Goal: Task Accomplishment & Management: Complete application form

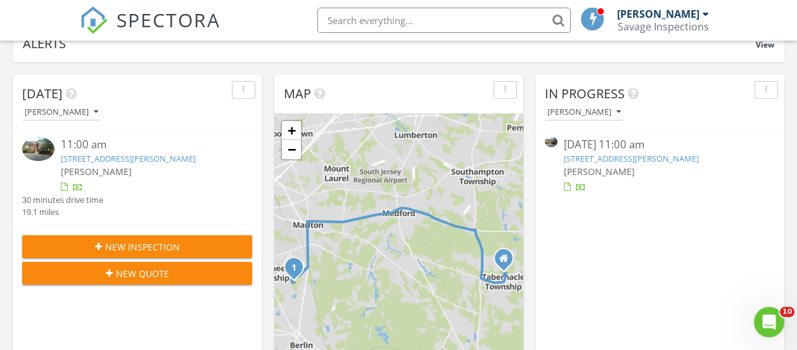
scroll to position [108, 0]
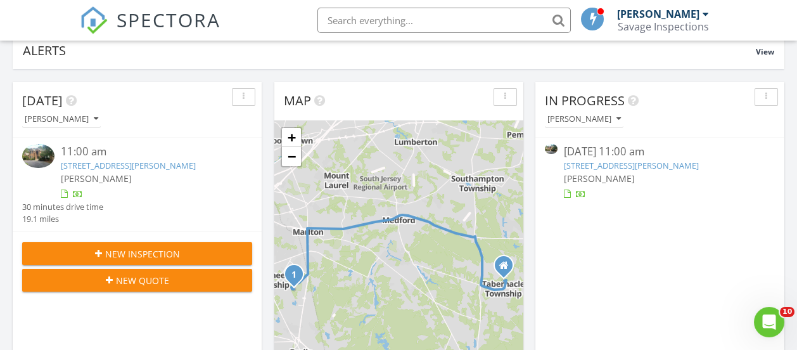
click at [141, 258] on span "New Inspection" at bounding box center [142, 253] width 75 height 13
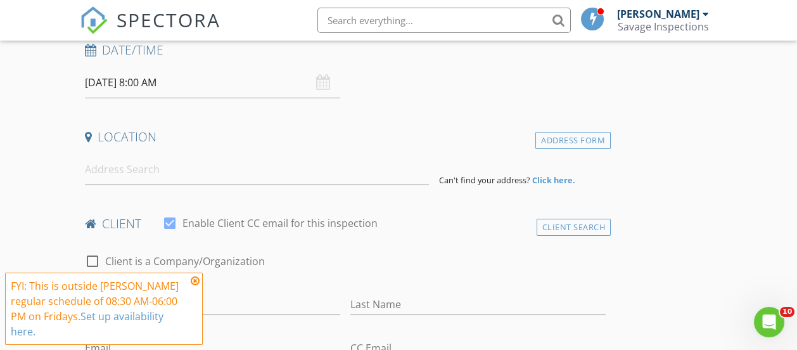
scroll to position [190, 0]
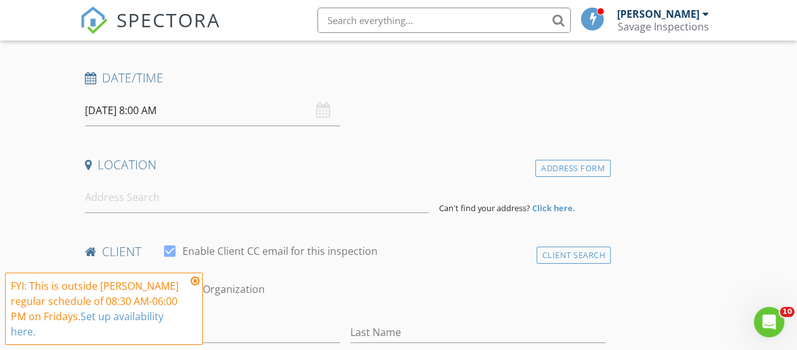
click at [174, 105] on input "[DATE] 8:00 AM" at bounding box center [212, 110] width 255 height 31
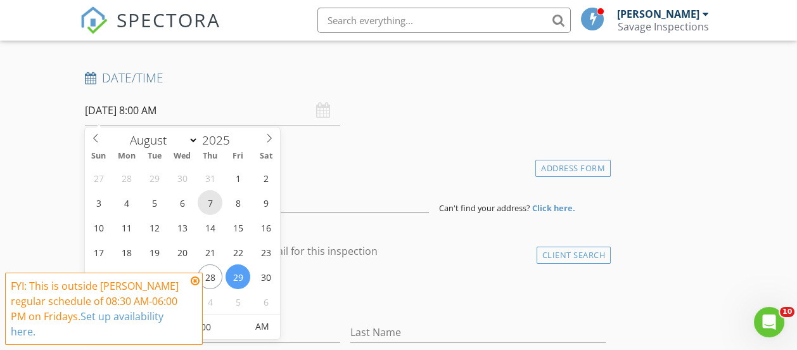
scroll to position [316, 0]
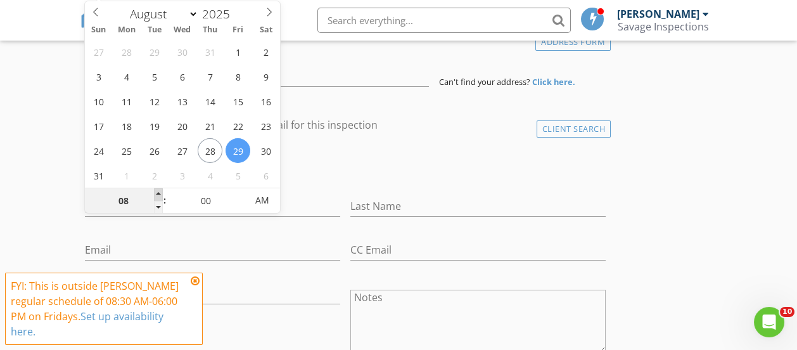
type input "09"
type input "08/29/2025 9:00 AM"
click at [158, 193] on span at bounding box center [158, 194] width 9 height 13
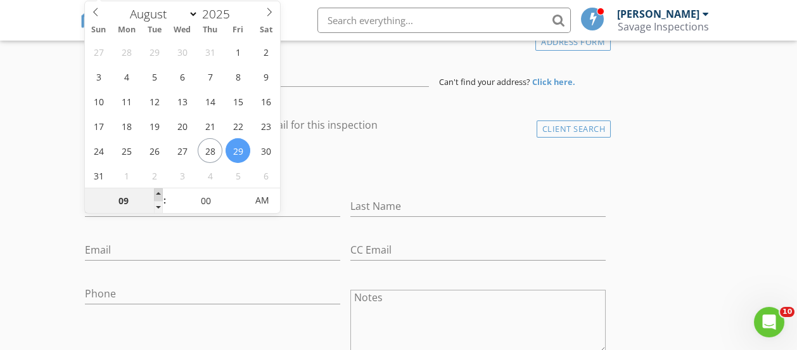
type input "10"
type input "08/29/2025 10:00 AM"
click at [158, 193] on span at bounding box center [158, 194] width 9 height 13
click at [355, 149] on div "check_box_outline_blank Client is a Company/Organization" at bounding box center [346, 164] width 532 height 43
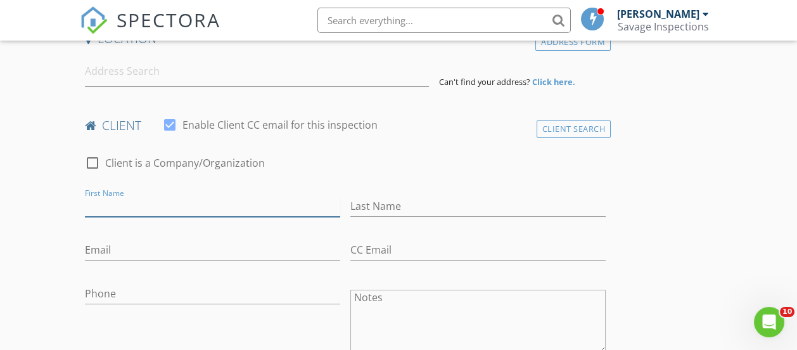
click at [153, 202] on input "First Name" at bounding box center [212, 206] width 255 height 21
type input "Devon"
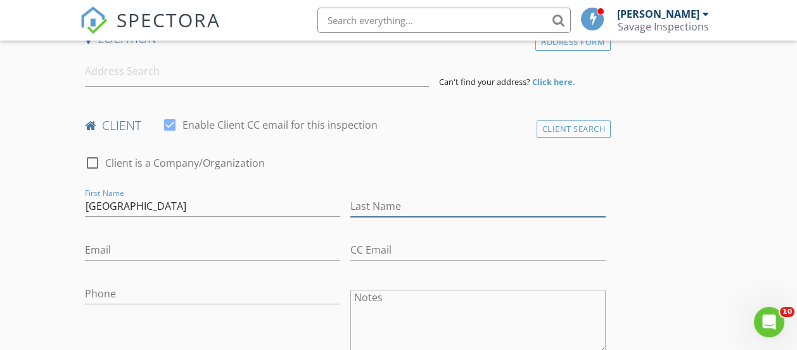
click at [351, 205] on input "Last Name" at bounding box center [478, 206] width 255 height 21
type input "McCarthy"
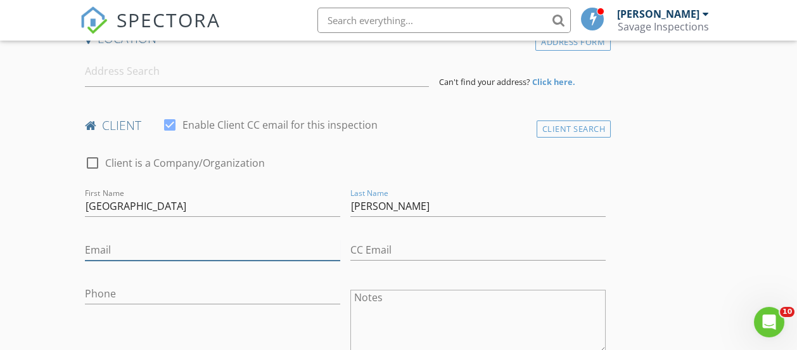
click at [168, 250] on input "Email" at bounding box center [212, 250] width 255 height 21
type input "Devonmccarthy92@gmail.com"
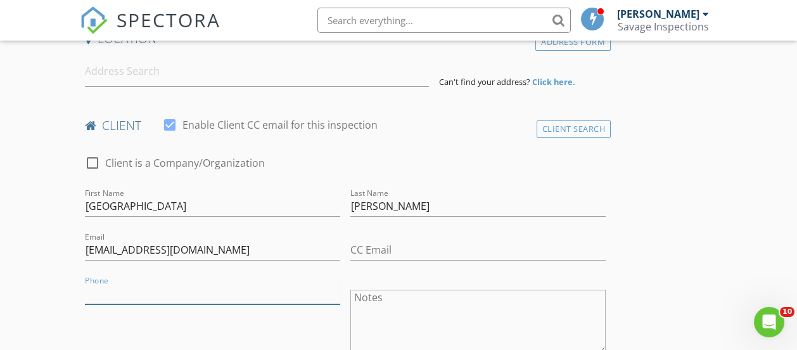
click at [104, 294] on input "Phone" at bounding box center [212, 293] width 255 height 21
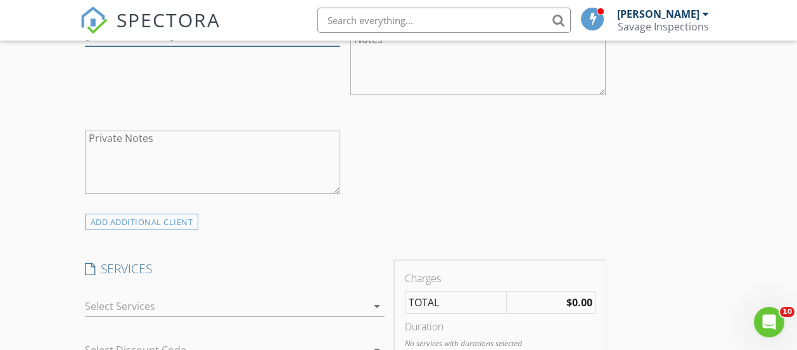
scroll to position [697, 0]
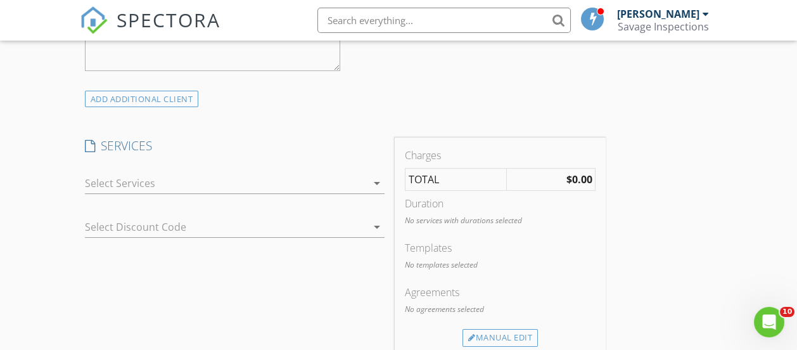
type input "856-979-6171"
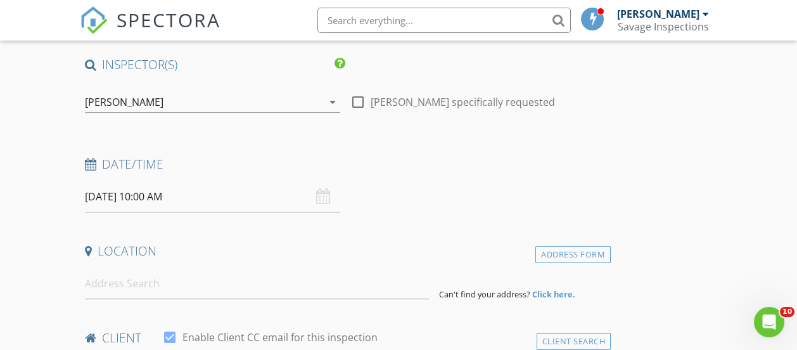
scroll to position [0, 0]
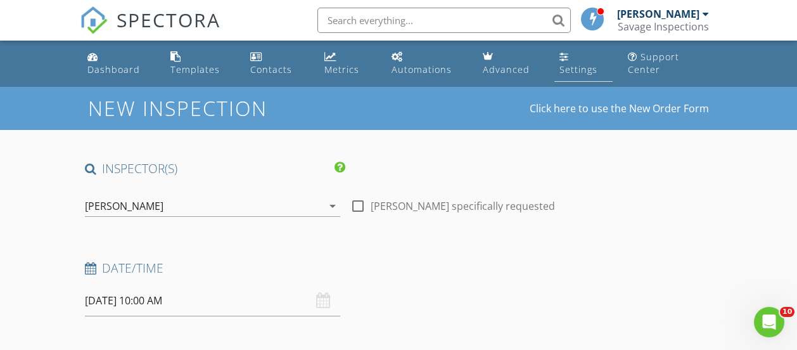
click at [577, 70] on div "Settings" at bounding box center [579, 69] width 38 height 12
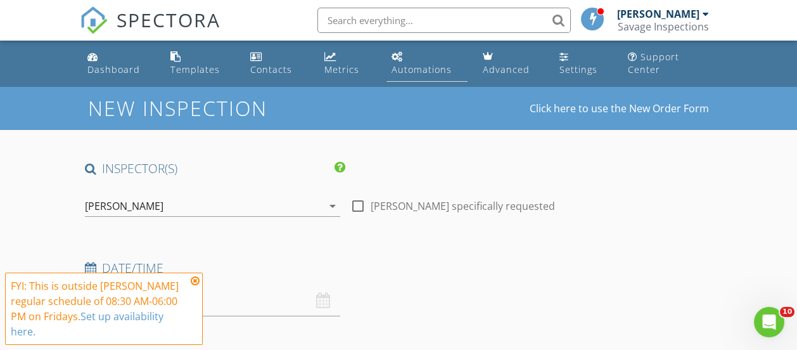
click at [441, 67] on div "Automations" at bounding box center [422, 69] width 60 height 12
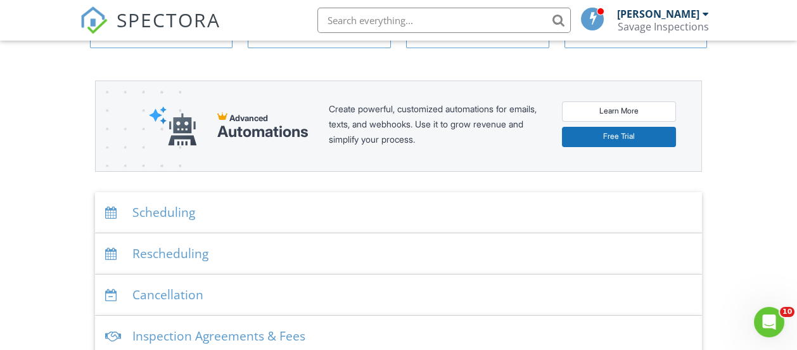
click at [195, 211] on div "Scheduling" at bounding box center [398, 212] width 607 height 41
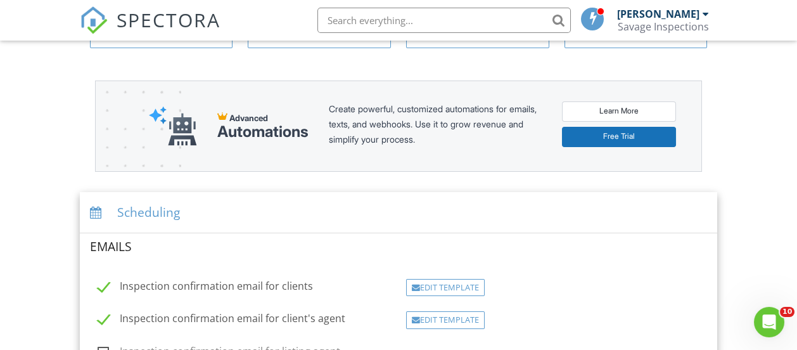
scroll to position [316, 0]
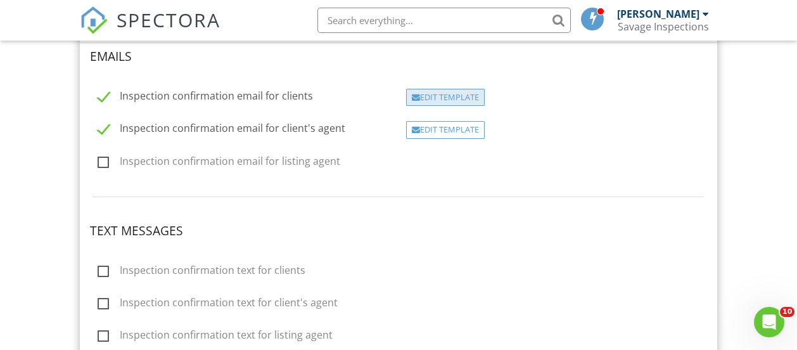
click at [442, 95] on div "Edit Template" at bounding box center [445, 98] width 79 height 18
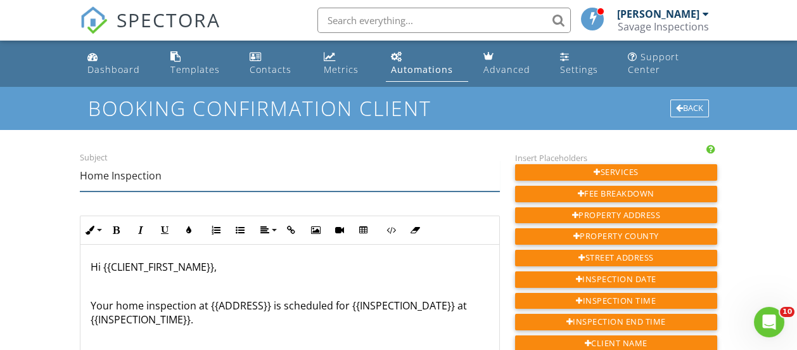
drag, startPoint x: 179, startPoint y: 172, endPoint x: 70, endPoint y: 187, distance: 110.1
type input "Sewer Scope"
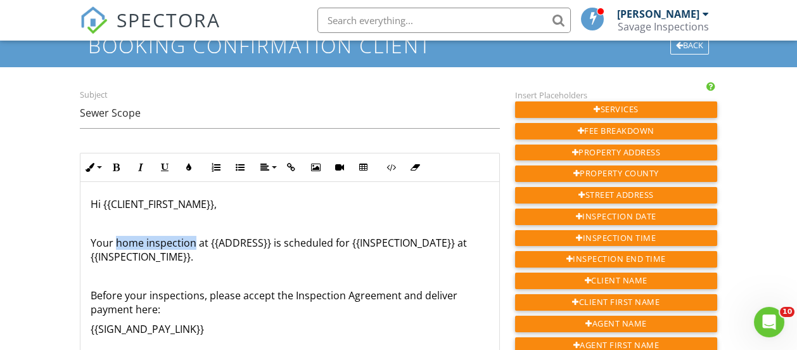
drag, startPoint x: 191, startPoint y: 241, endPoint x: 115, endPoint y: 241, distance: 76.7
click at [115, 241] on p "Your home inspection at {{ADDRESS}} is scheduled for {{INSPECTION_DATE}} at {{I…" at bounding box center [290, 250] width 399 height 29
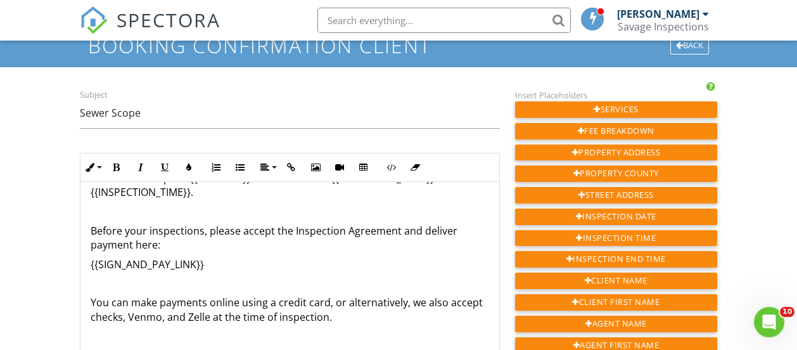
scroll to position [253, 0]
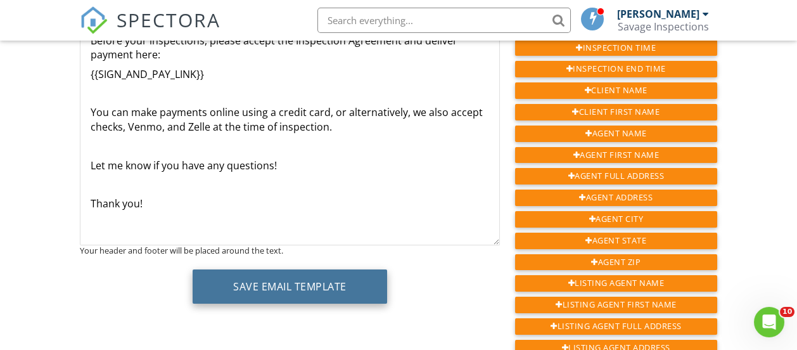
click at [326, 287] on button "Save Email Template" at bounding box center [290, 286] width 195 height 34
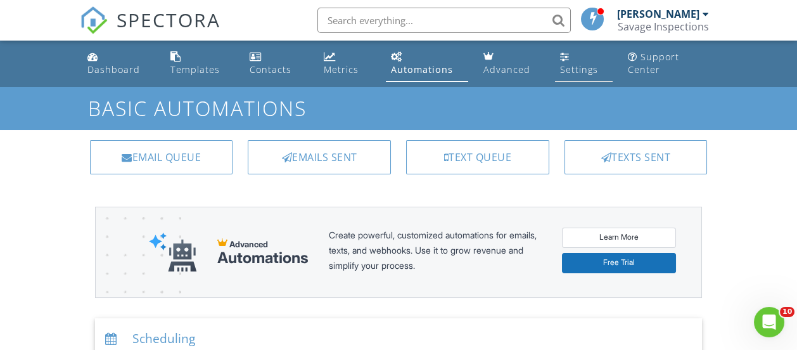
click at [592, 63] on div "Settings" at bounding box center [579, 69] width 38 height 12
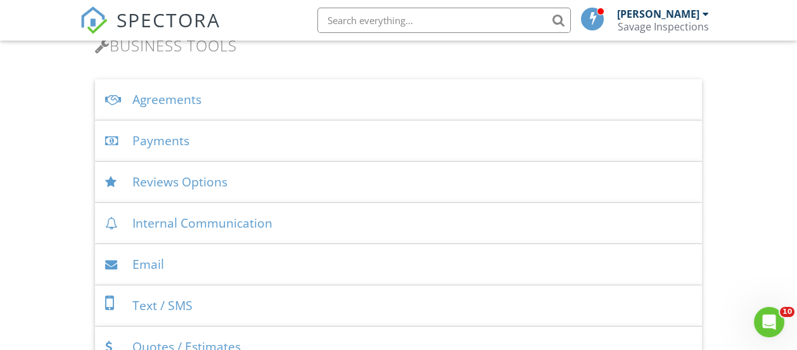
click at [192, 94] on div "Agreements" at bounding box center [398, 99] width 607 height 41
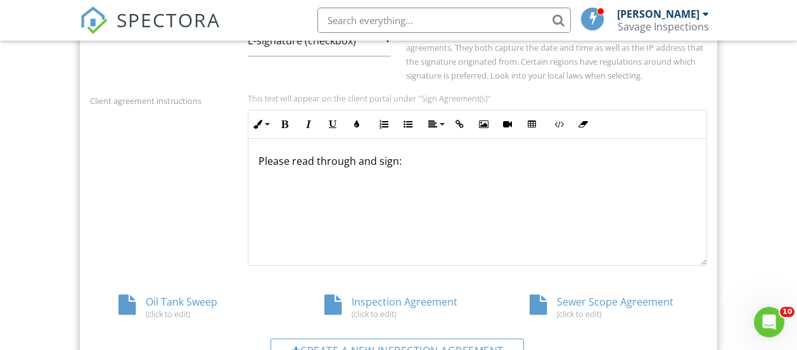
scroll to position [633, 0]
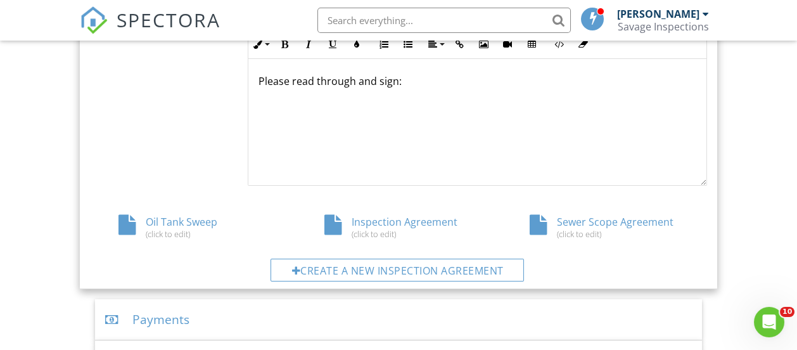
click at [615, 217] on div "Sewer Scope Agreement (click to edit)" at bounding box center [604, 227] width 206 height 24
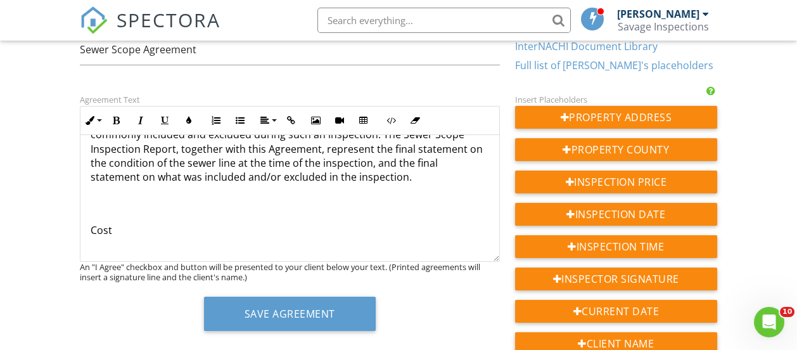
scroll to position [443, 0]
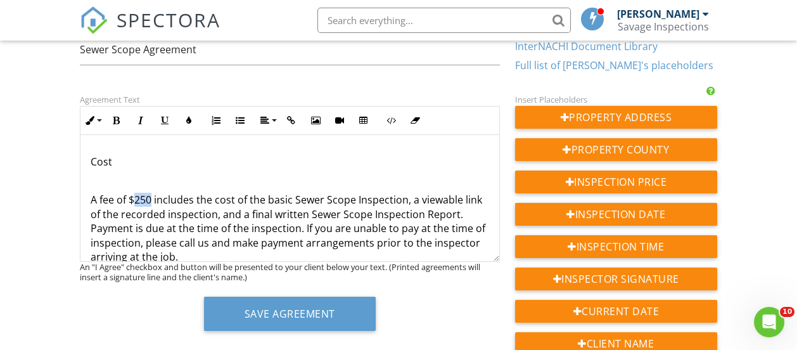
drag, startPoint x: 151, startPoint y: 197, endPoint x: 134, endPoint y: 196, distance: 17.2
click at [134, 196] on p "A fee of $250 includes the cost of the basic Sewer Scope Inspection, a viewable…" at bounding box center [290, 235] width 399 height 85
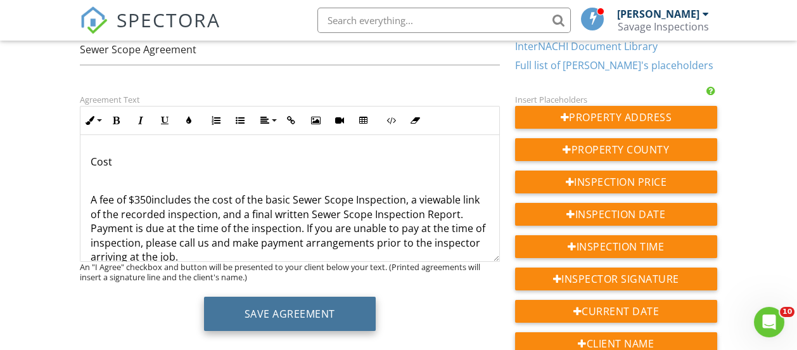
click at [326, 318] on button "Save Agreement" at bounding box center [290, 314] width 172 height 34
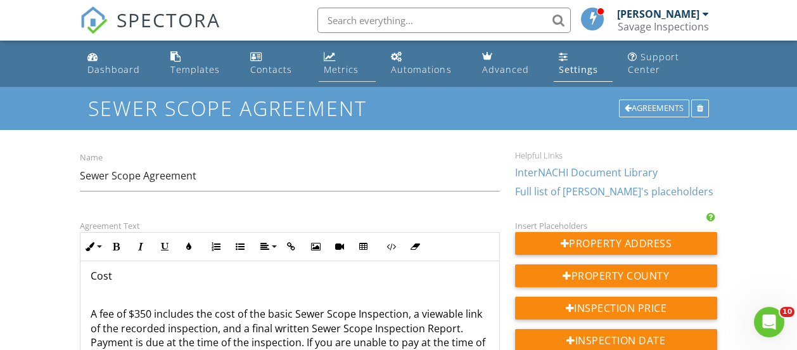
click at [373, 69] on link "Metrics" at bounding box center [347, 64] width 57 height 36
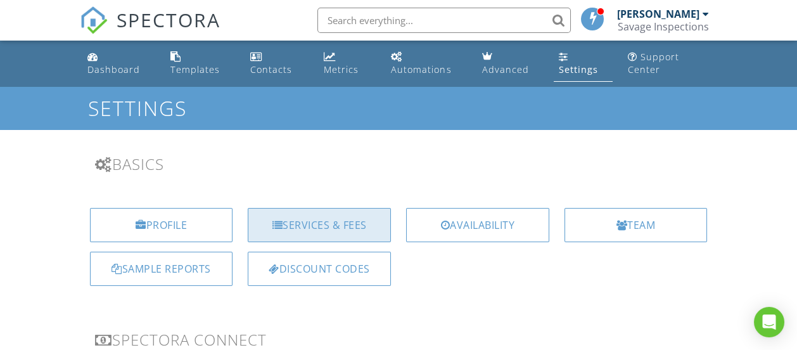
click at [323, 225] on div "Services & Fees" at bounding box center [319, 225] width 143 height 34
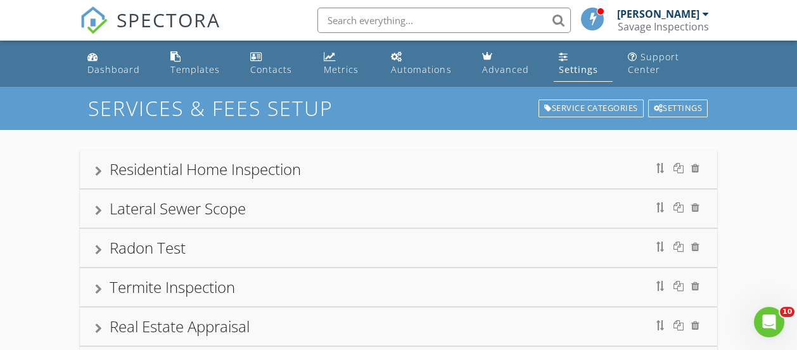
click at [241, 212] on div "Lateral Sewer Scope" at bounding box center [178, 208] width 136 height 21
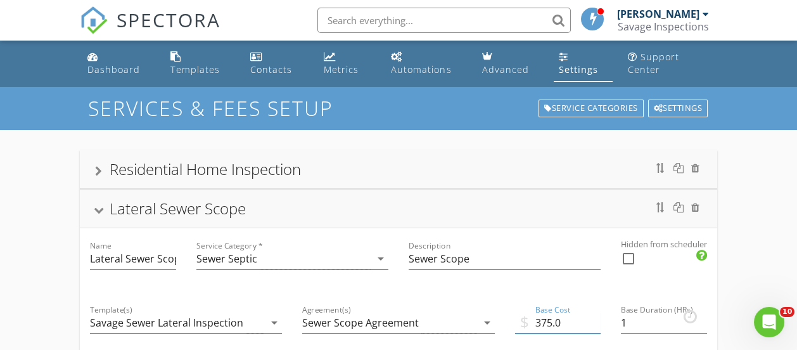
click at [550, 319] on input "375.0" at bounding box center [558, 322] width 86 height 21
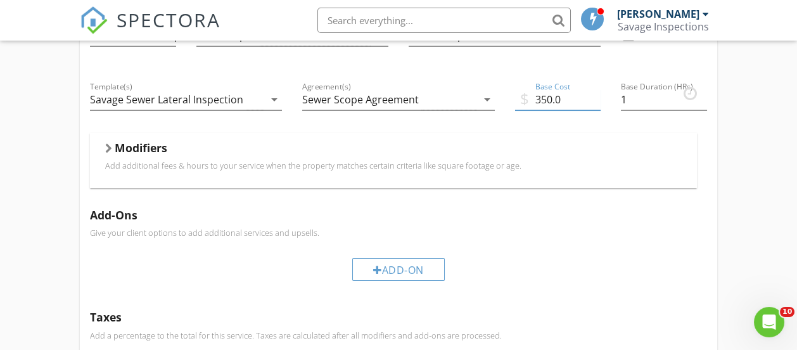
scroll to position [253, 0]
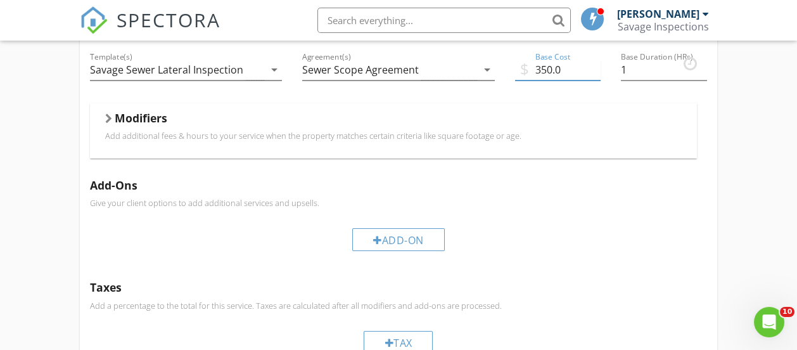
type input "350.0"
click at [112, 284] on h5 "Taxes" at bounding box center [398, 287] width 617 height 13
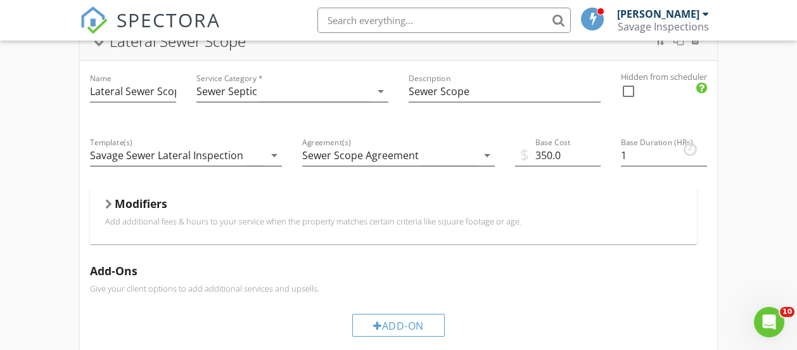
scroll to position [63, 0]
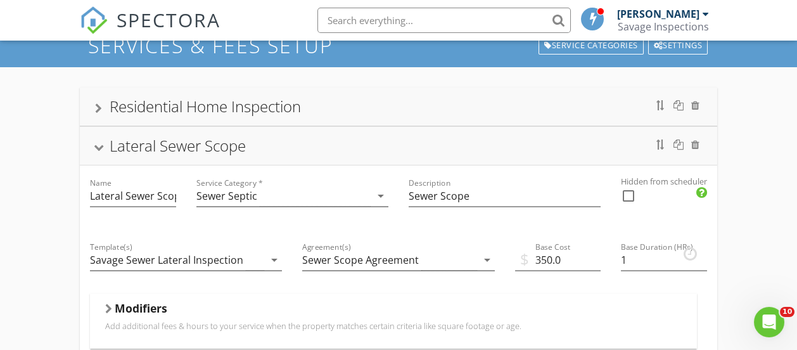
click at [115, 104] on div "Residential Home Inspection" at bounding box center [205, 106] width 191 height 21
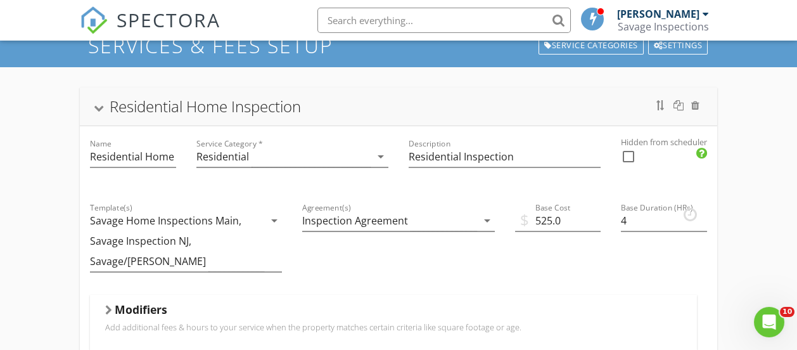
click at [115, 104] on div "Residential Home Inspection" at bounding box center [205, 106] width 191 height 21
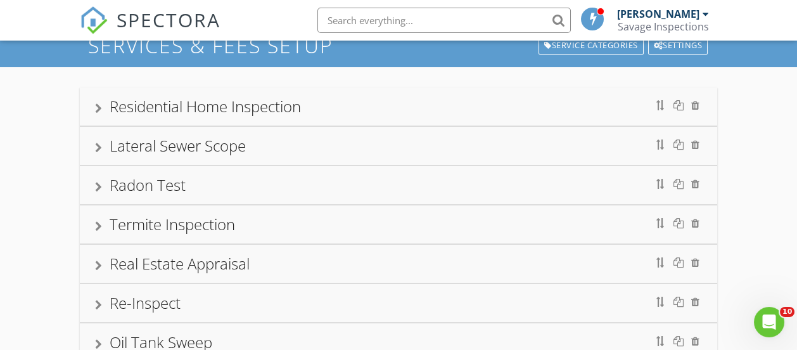
scroll to position [0, 0]
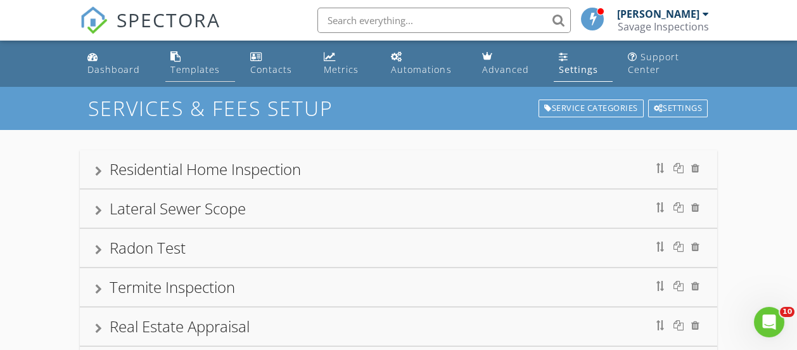
click at [195, 64] on div "Templates" at bounding box center [195, 69] width 49 height 12
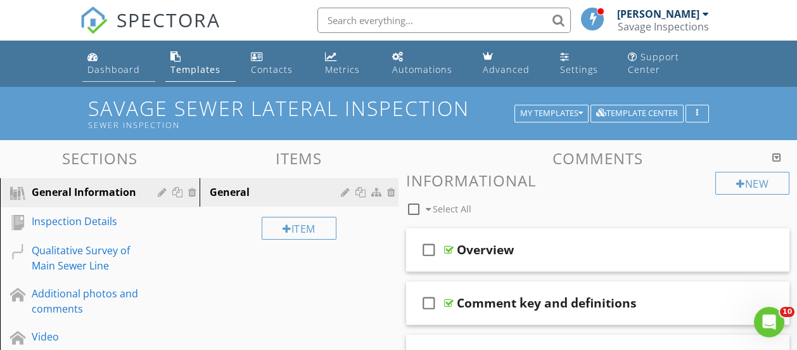
click at [116, 63] on div "Dashboard" at bounding box center [113, 69] width 53 height 12
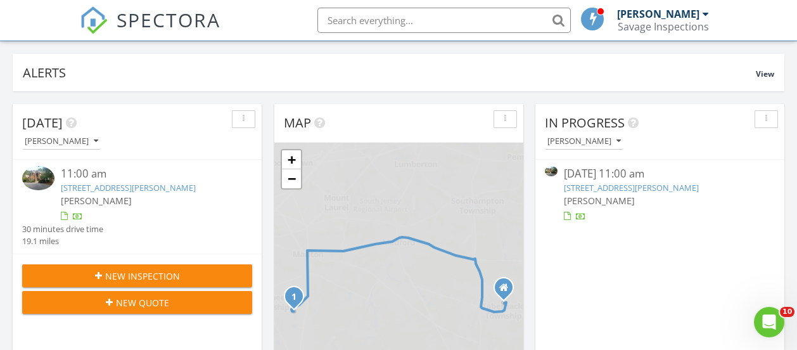
scroll to position [190, 0]
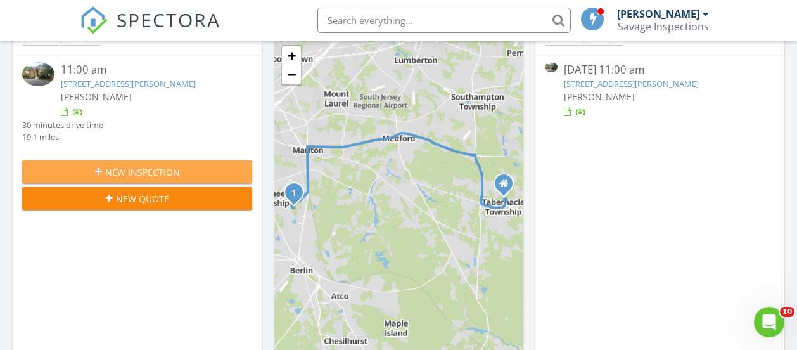
click at [140, 173] on span "New Inspection" at bounding box center [142, 171] width 75 height 13
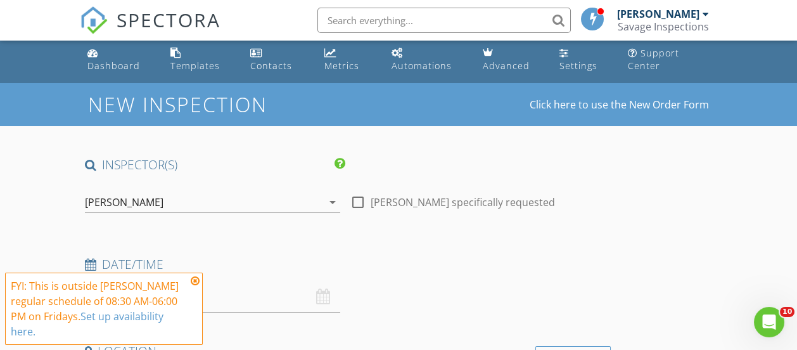
scroll to position [126, 0]
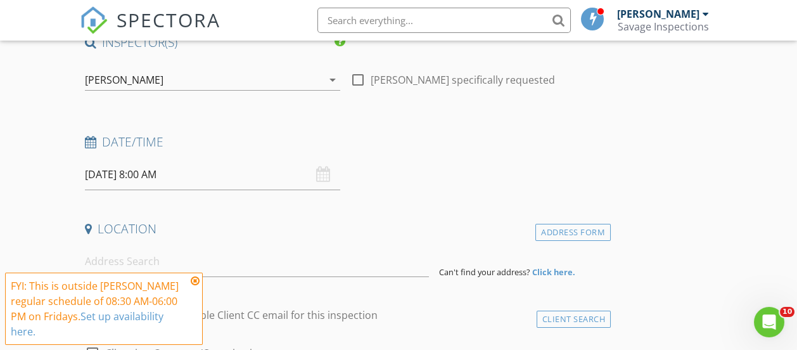
click at [153, 171] on input "[DATE] 8:00 AM" at bounding box center [212, 174] width 255 height 31
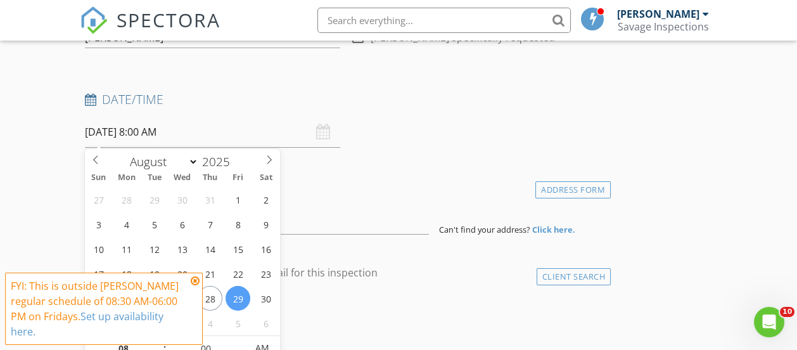
scroll to position [253, 0]
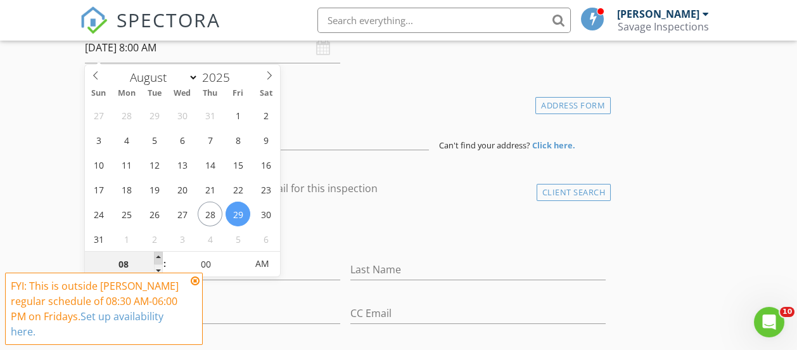
type input "09"
type input "[DATE] 9:00 AM"
click at [160, 254] on span at bounding box center [158, 258] width 9 height 13
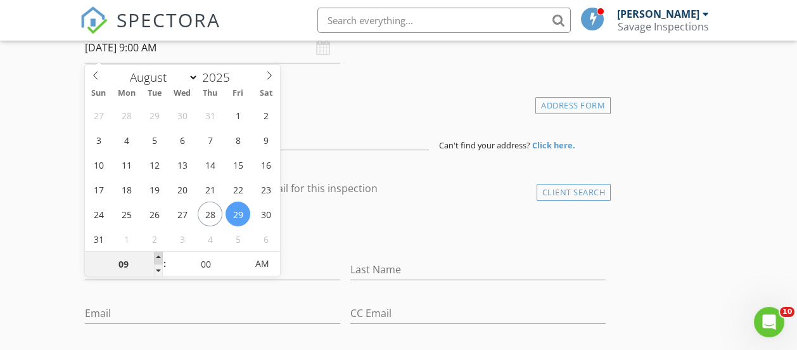
type input "10"
type input "[DATE] 10:00 AM"
click at [160, 254] on span at bounding box center [158, 258] width 9 height 13
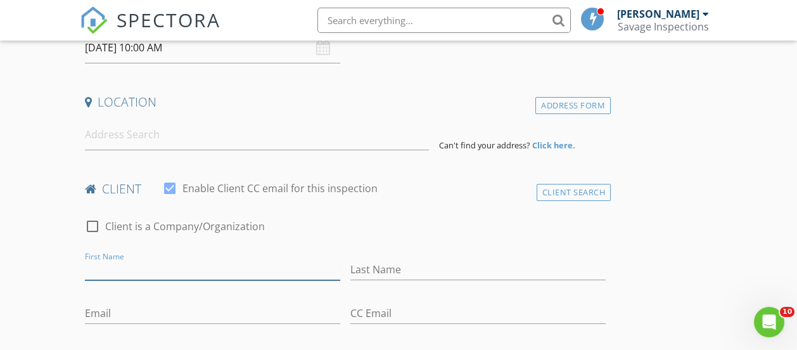
click at [162, 269] on input "First Name" at bounding box center [212, 269] width 255 height 21
type input "[GEOGRAPHIC_DATA]"
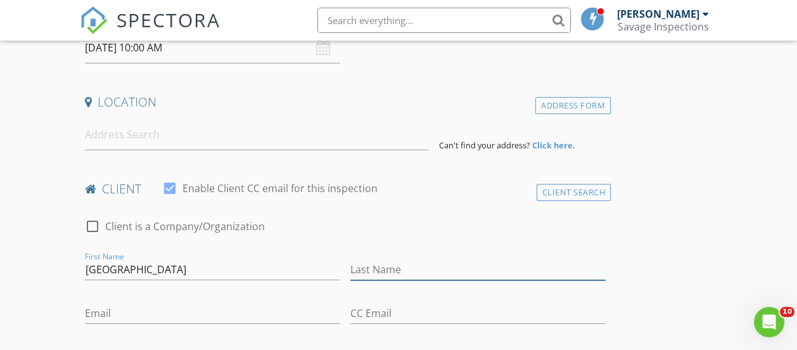
click at [351, 271] on input "Last Name" at bounding box center [478, 269] width 255 height 21
type input "[PERSON_NAME]"
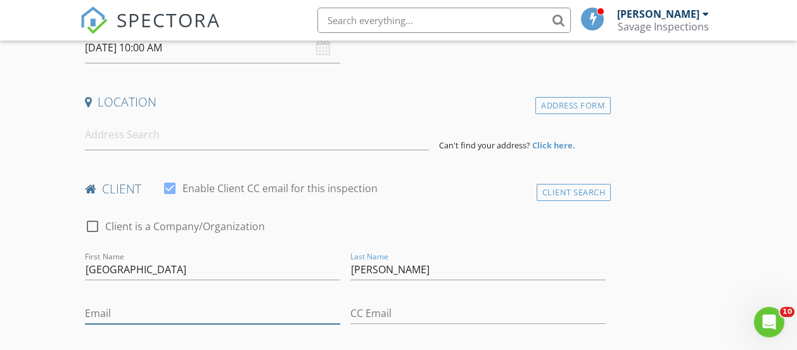
click at [112, 309] on input "Email" at bounding box center [212, 313] width 255 height 21
type input "[EMAIL_ADDRESS][DOMAIN_NAME]"
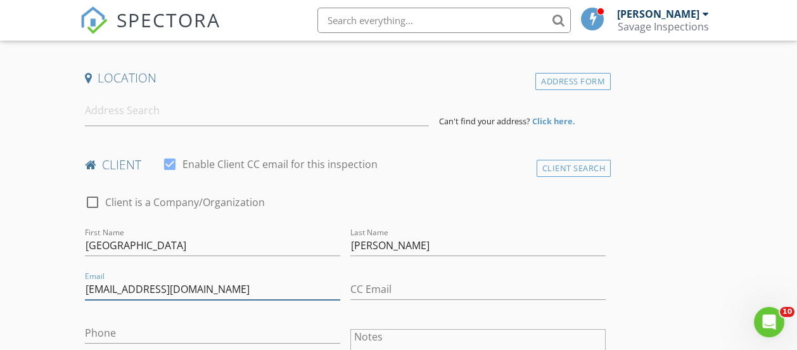
scroll to position [316, 0]
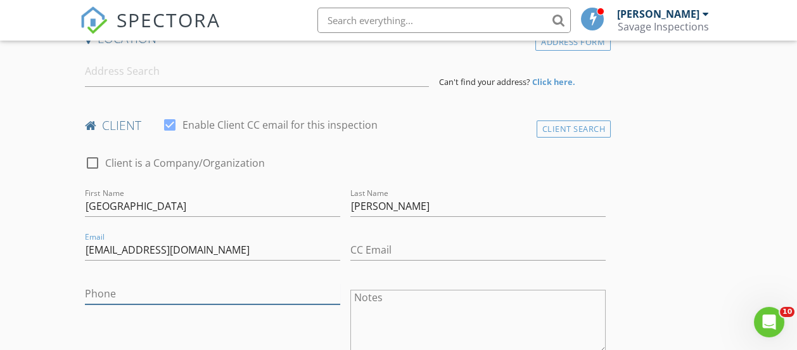
click at [129, 294] on input "Phone" at bounding box center [212, 293] width 255 height 21
type input "[PHONE_NUMBER]"
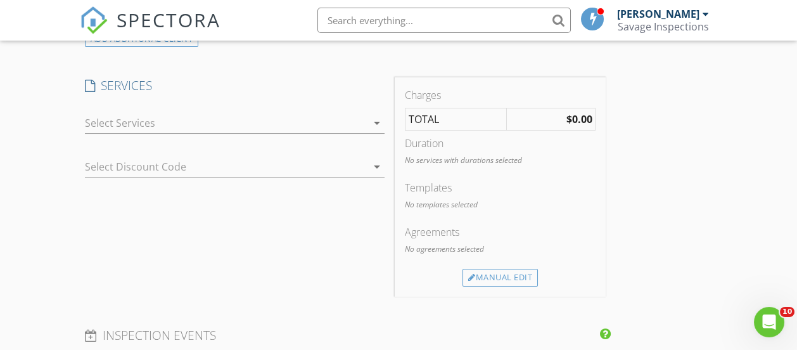
scroll to position [761, 0]
click at [167, 127] on div at bounding box center [226, 120] width 282 height 20
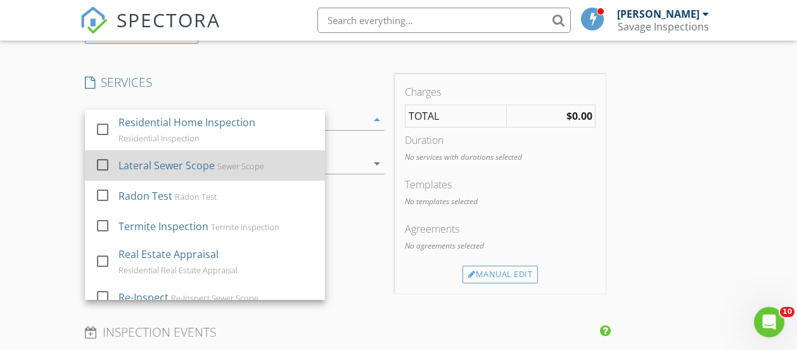
click at [162, 164] on div "Lateral Sewer Scope" at bounding box center [167, 165] width 96 height 15
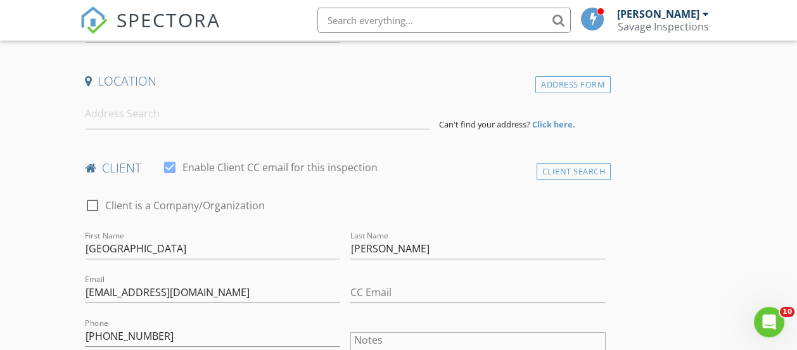
scroll to position [153, 0]
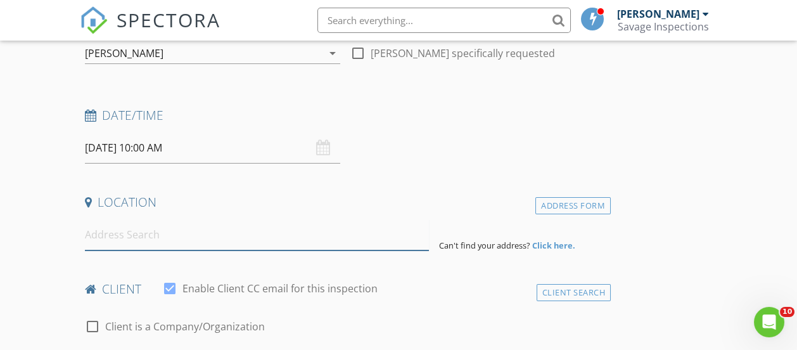
click at [153, 242] on input at bounding box center [257, 234] width 344 height 31
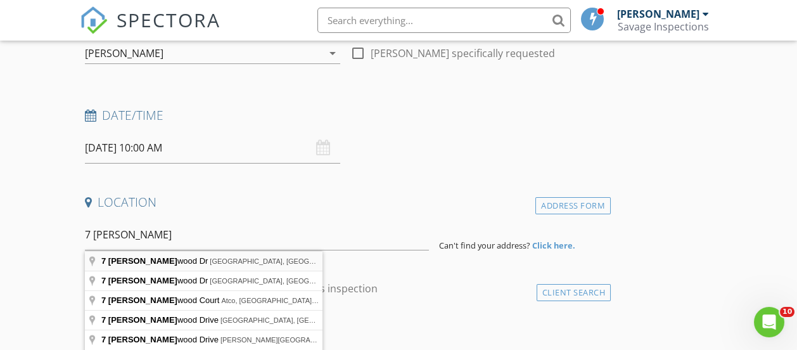
type input "7 Tallowood Dr, Medford, NJ, USA"
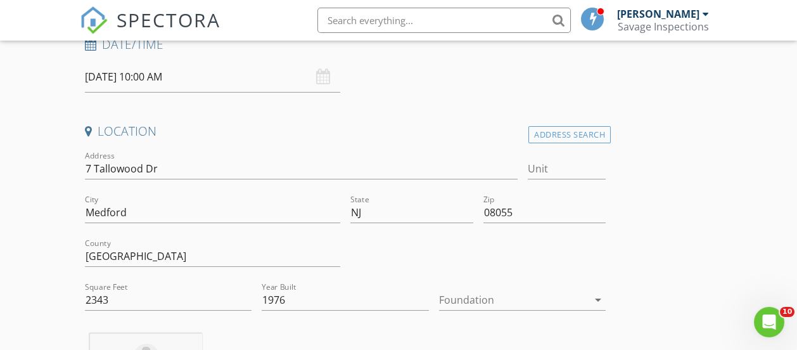
scroll to position [280, 0]
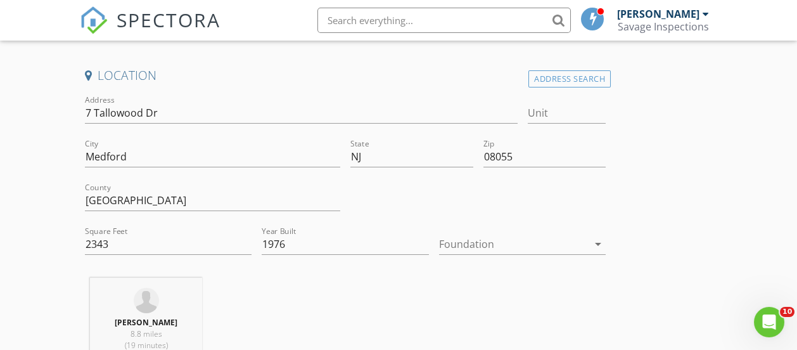
click at [439, 242] on div at bounding box center [514, 244] width 150 height 20
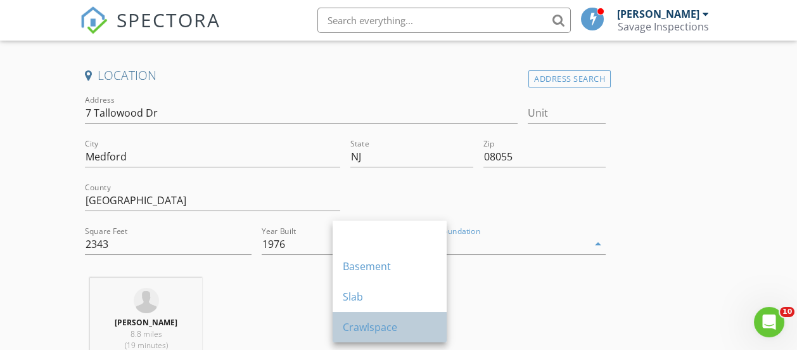
click at [366, 320] on div "Crawlspace" at bounding box center [390, 326] width 94 height 15
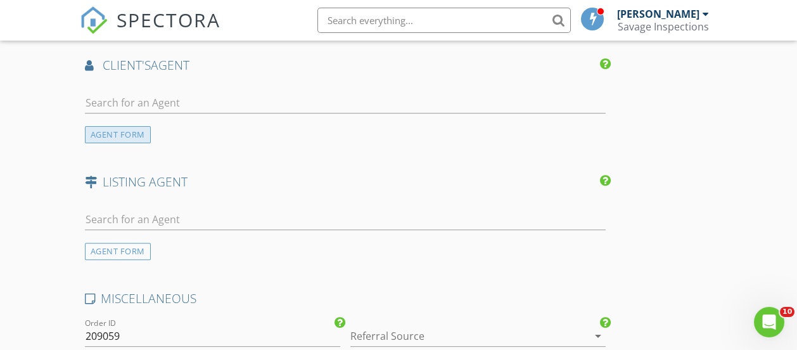
scroll to position [1548, 0]
click at [121, 143] on div "AGENT FORM" at bounding box center [118, 134] width 66 height 17
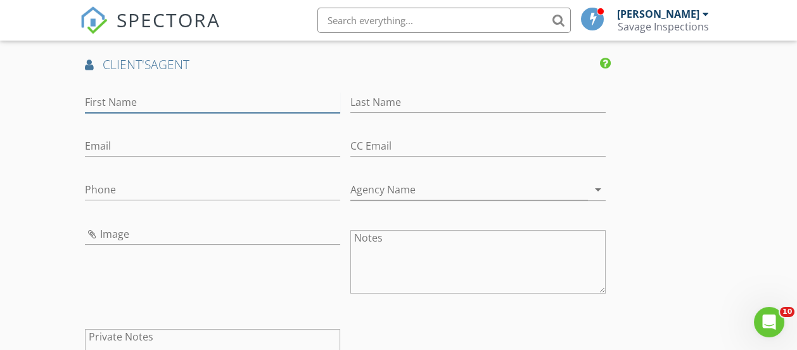
click at [181, 113] on input "First Name" at bounding box center [212, 102] width 255 height 21
paste input "Teresa Gambino"
type input "Teresa Gambino"
click at [351, 126] on div at bounding box center [478, 122] width 255 height 8
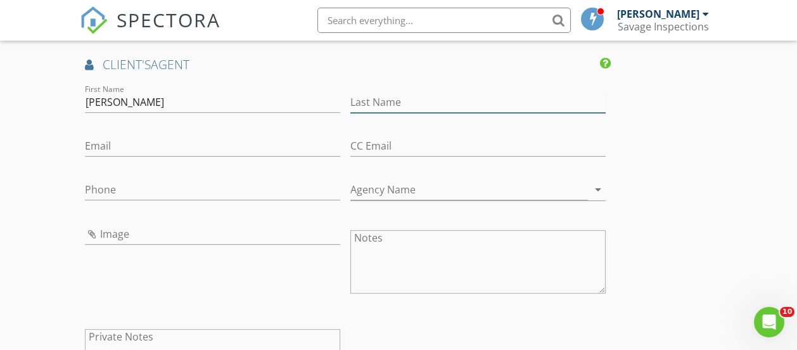
click at [351, 113] on input "Last Name" at bounding box center [478, 102] width 255 height 21
paste input "Teresa Gambino"
click at [351, 113] on input "Teresa Gambino" at bounding box center [478, 102] width 255 height 21
type input "Gambino"
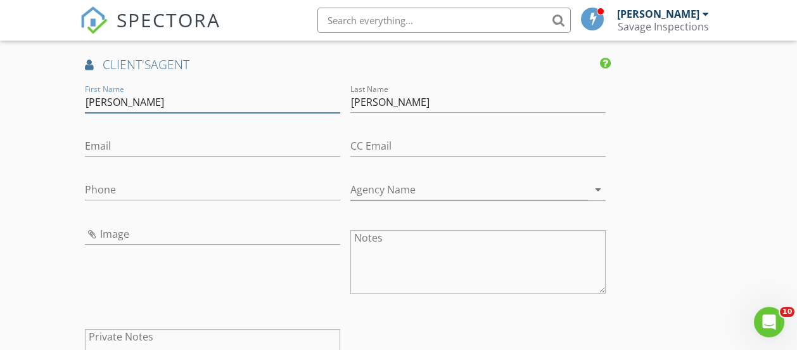
drag, startPoint x: 161, startPoint y: 121, endPoint x: 123, endPoint y: 120, distance: 38.1
click at [123, 113] on input "Teresa Gambino" at bounding box center [212, 102] width 255 height 21
type input "Teresa"
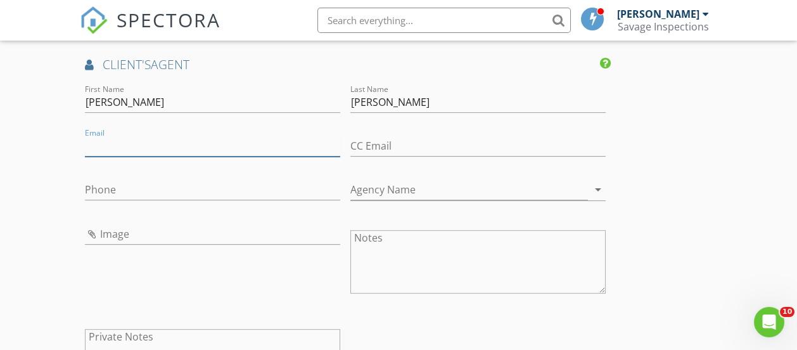
paste input "teresa@patmckennarealtors.com"
type input "teresa@patmckennarealtors.com"
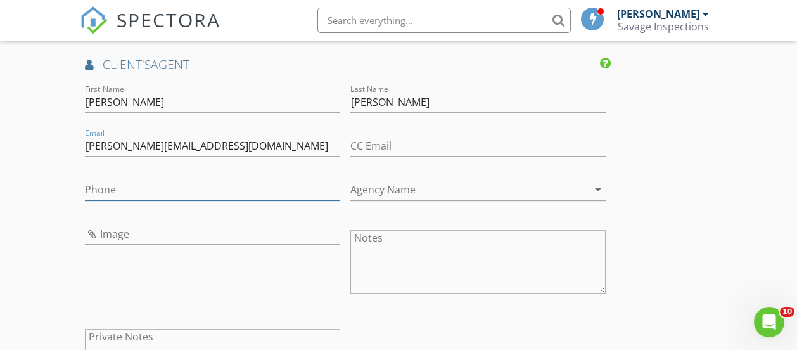
click at [147, 200] on input "Phone" at bounding box center [212, 189] width 255 height 21
paste input "856-701-1768"
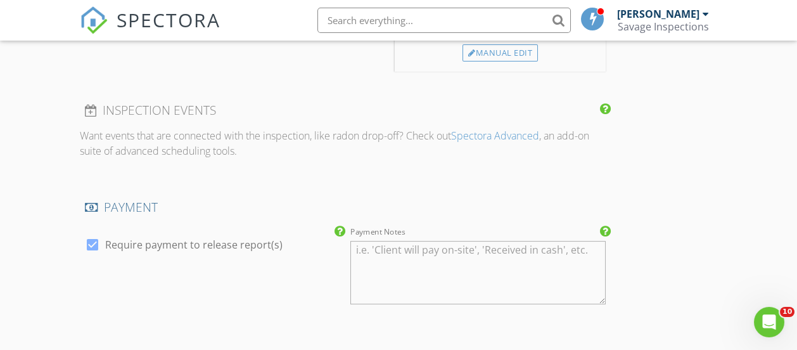
type input "856-701-1768"
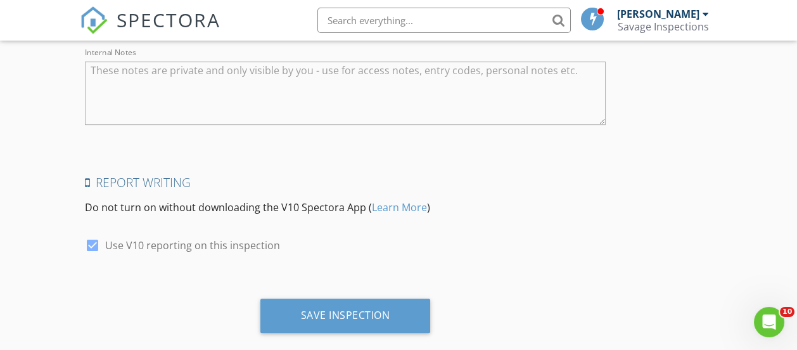
scroll to position [2232, 0]
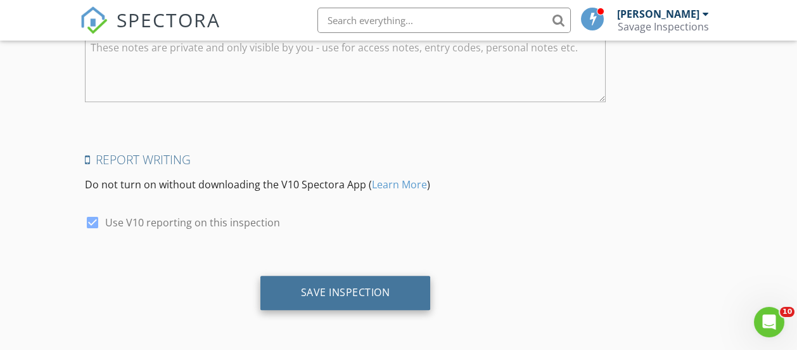
click at [282, 299] on div "Save Inspection" at bounding box center [346, 293] width 171 height 34
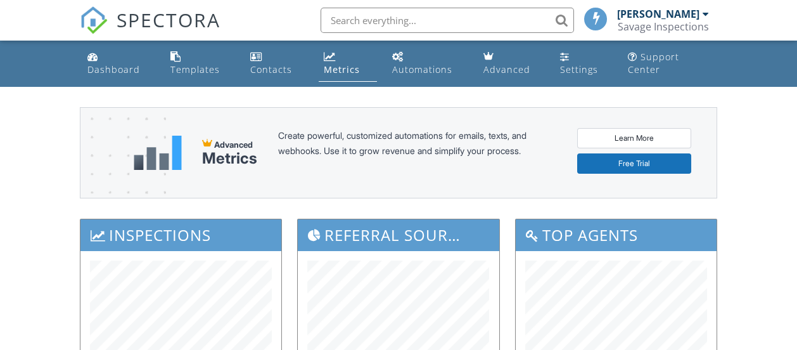
click at [418, 69] on div "Automations" at bounding box center [422, 69] width 60 height 12
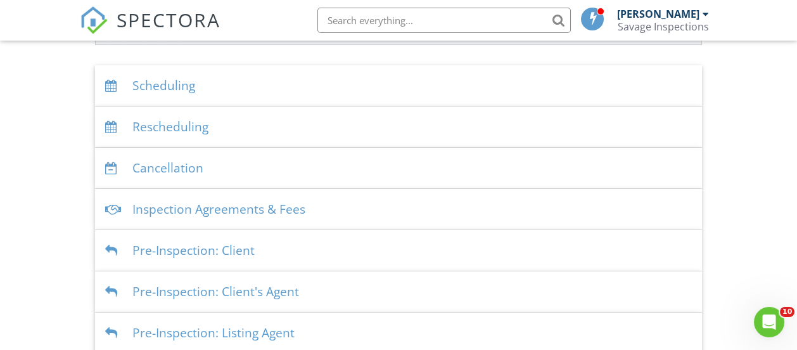
click at [188, 79] on div "Scheduling" at bounding box center [398, 85] width 607 height 41
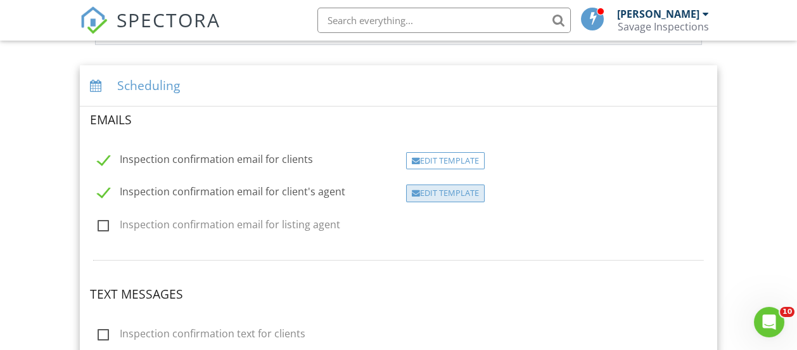
click at [435, 191] on div "Edit Template" at bounding box center [445, 193] width 79 height 18
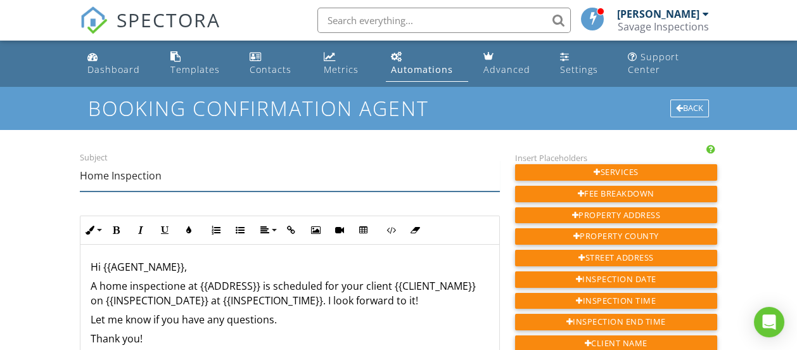
click at [143, 172] on input "Home Inspection" at bounding box center [290, 175] width 420 height 31
click at [117, 179] on input "Home Inspection" at bounding box center [290, 175] width 420 height 31
type input "Sewer Scope"
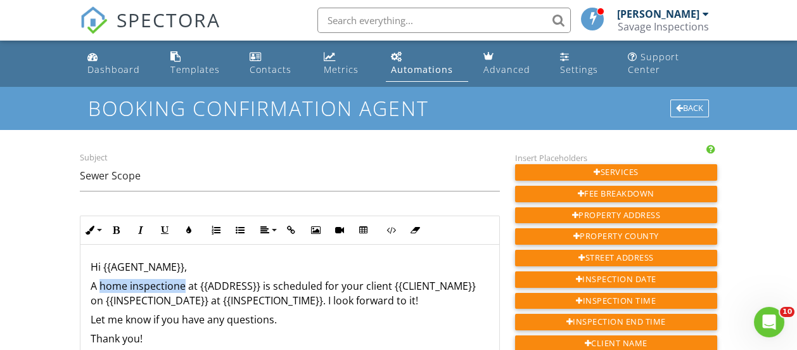
drag, startPoint x: 183, startPoint y: 286, endPoint x: 102, endPoint y: 285, distance: 80.5
click at [102, 285] on p "A home inspectione at {{ADDRESS}} is scheduled for your client {{CLIENT_NAME}} …" at bounding box center [290, 293] width 399 height 29
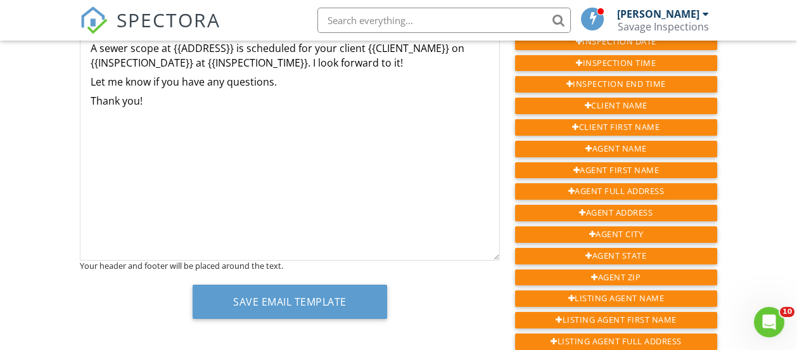
scroll to position [380, 0]
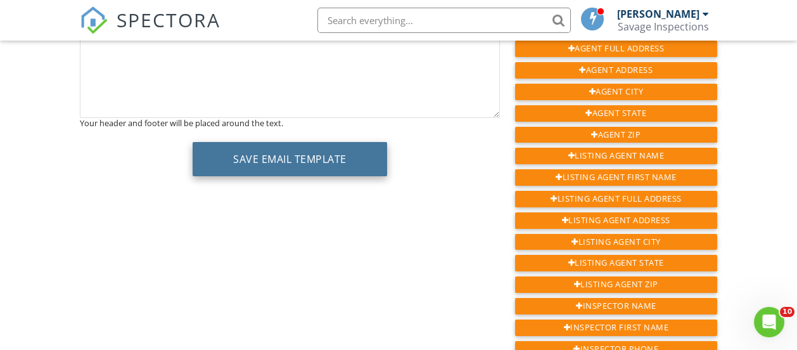
click at [307, 157] on button "Save Email Template" at bounding box center [290, 159] width 195 height 34
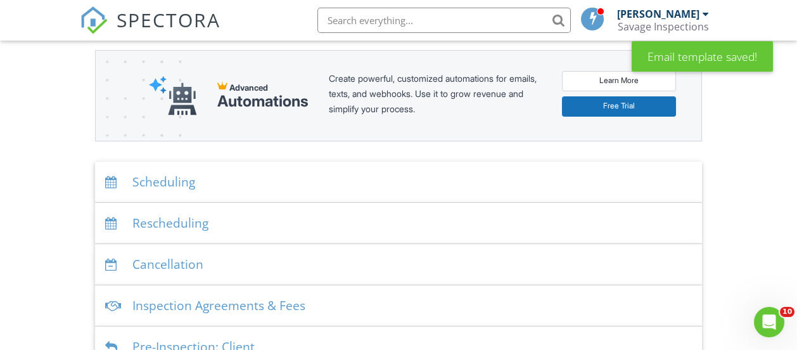
scroll to position [242, 0]
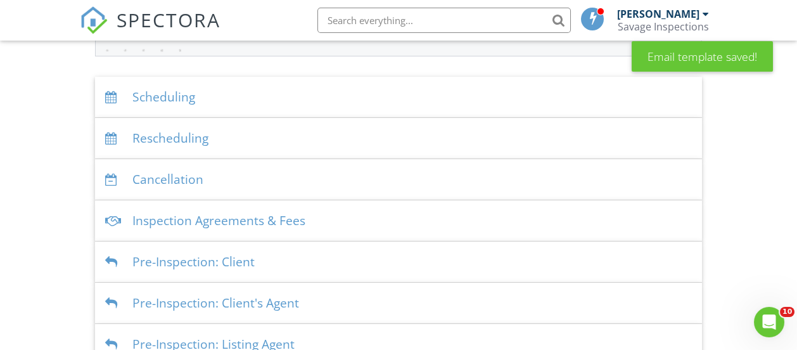
click at [148, 96] on div "Scheduling" at bounding box center [398, 97] width 607 height 41
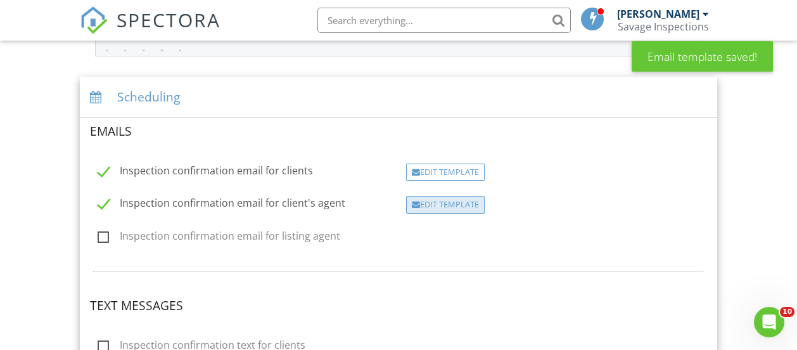
click at [452, 203] on div "Edit Template" at bounding box center [445, 205] width 79 height 18
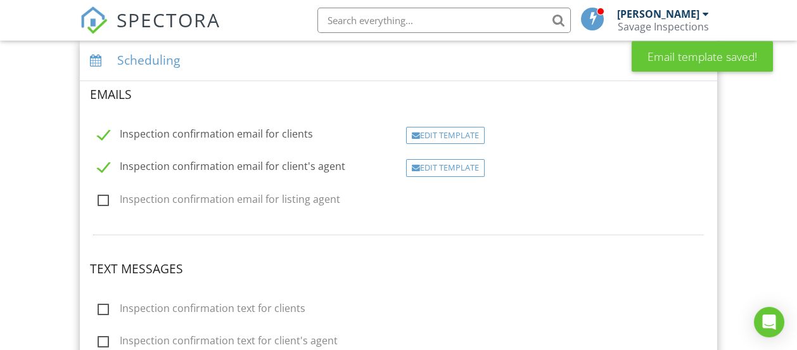
scroll to position [280, 0]
click at [453, 131] on div "Edit Template" at bounding box center [445, 135] width 79 height 18
